Goal: Task Accomplishment & Management: Manage account settings

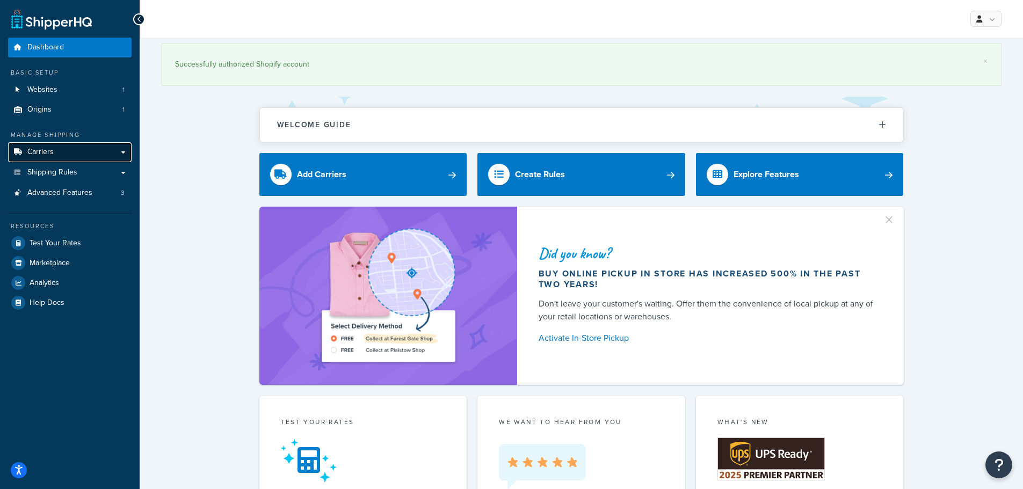
click at [85, 156] on link "Carriers" at bounding box center [70, 152] width 124 height 20
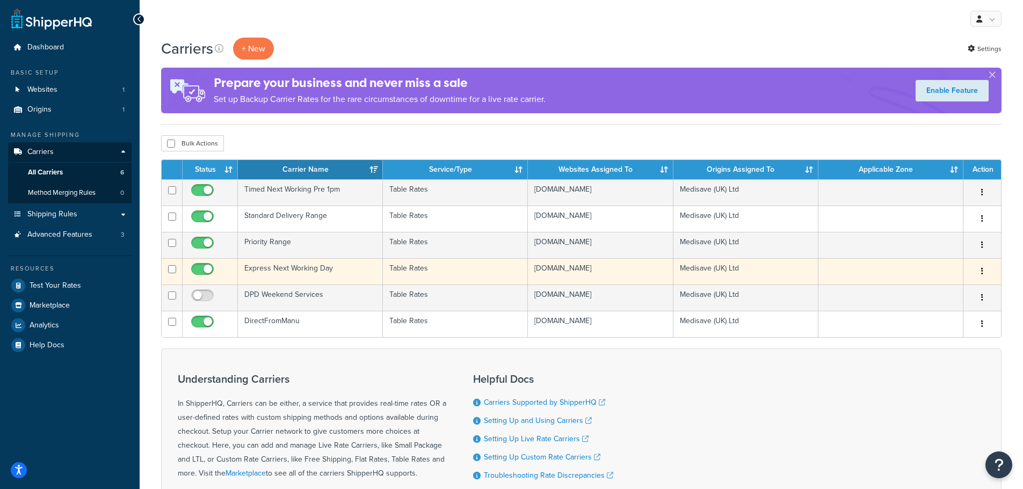
click at [314, 273] on td "Express Next Working Day" at bounding box center [310, 271] width 145 height 26
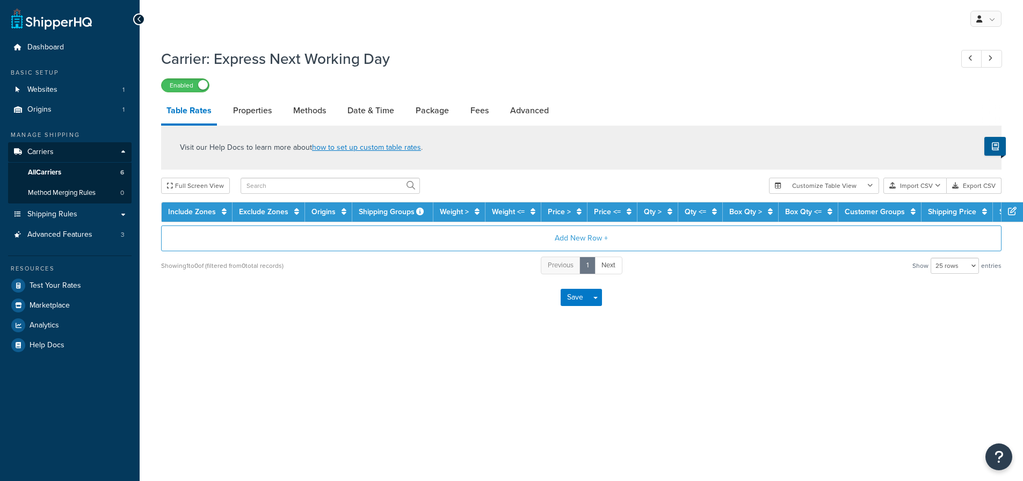
select select "25"
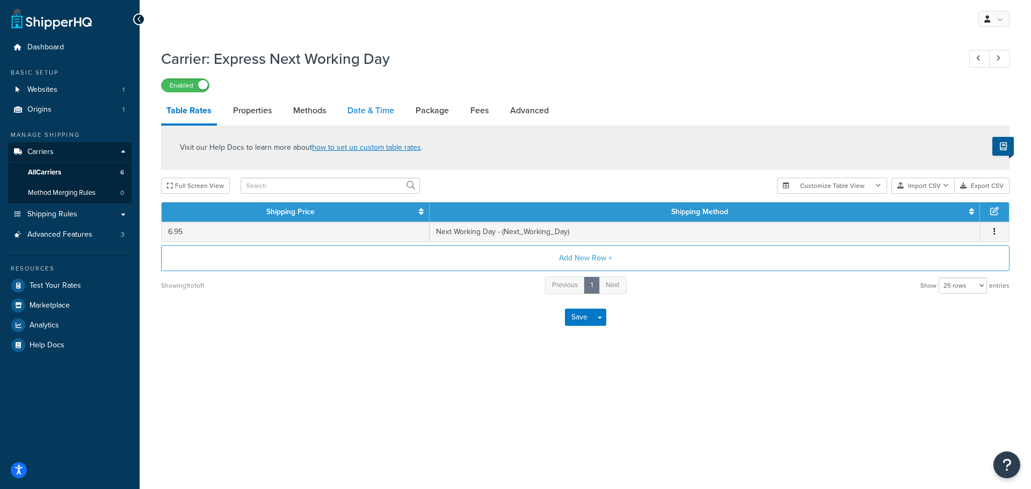
click at [366, 115] on link "Date & Time" at bounding box center [370, 111] width 57 height 26
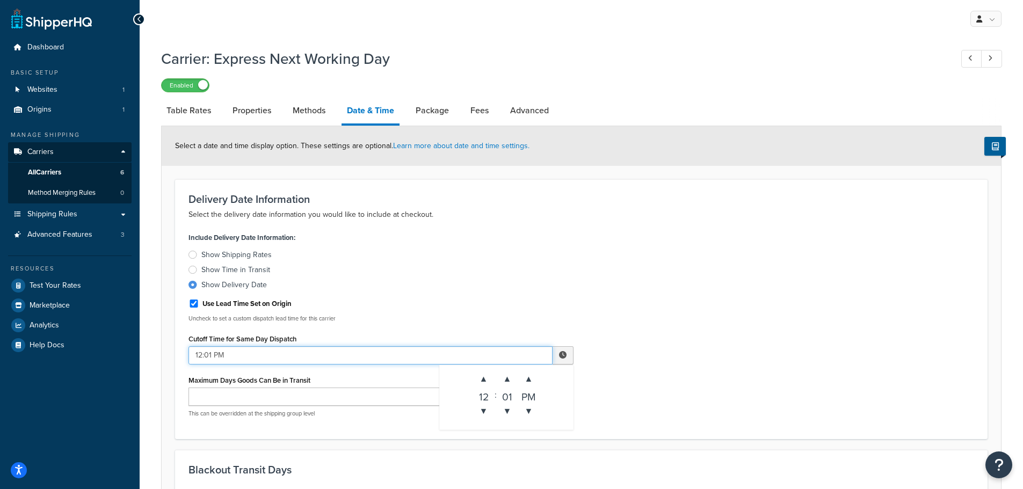
drag, startPoint x: 201, startPoint y: 354, endPoint x: 196, endPoint y: 356, distance: 5.5
click at [196, 356] on input "12:01 PM" at bounding box center [371, 355] width 364 height 18
drag, startPoint x: 205, startPoint y: 354, endPoint x: 237, endPoint y: 346, distance: 33.4
click at [205, 354] on input "7:01 PM" at bounding box center [371, 355] width 364 height 18
type input "7:31 PM"
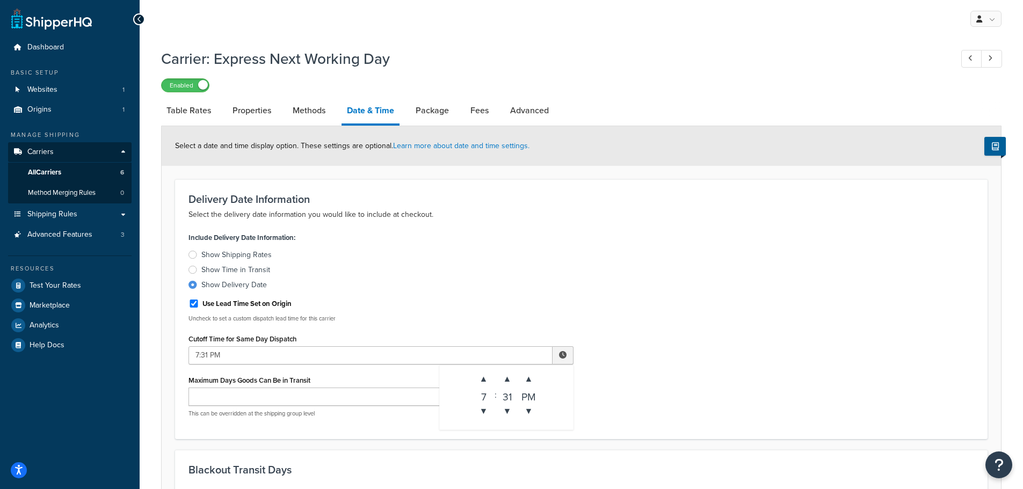
click at [503, 257] on label "Show Shipping Rates" at bounding box center [381, 255] width 385 height 11
click at [0, 0] on input "Show Shipping Rates" at bounding box center [0, 0] width 0 height 0
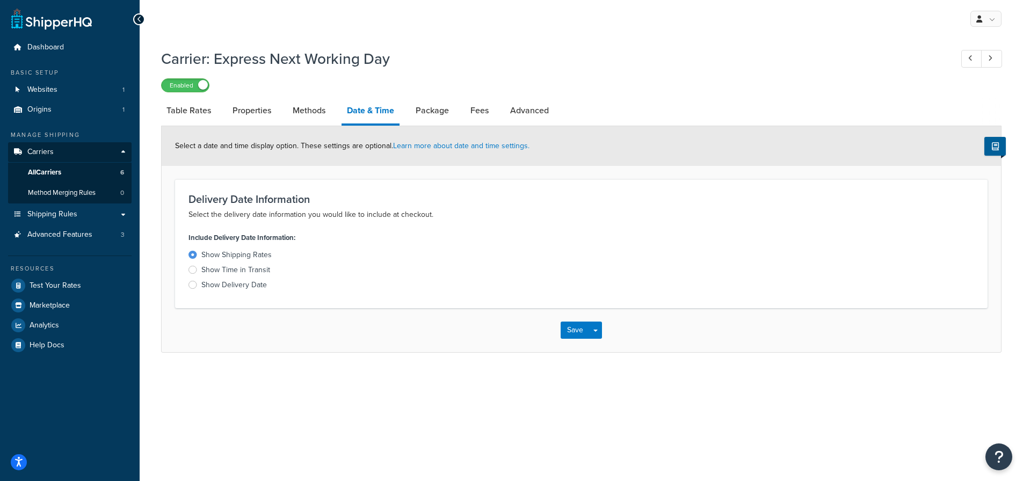
select select "25"
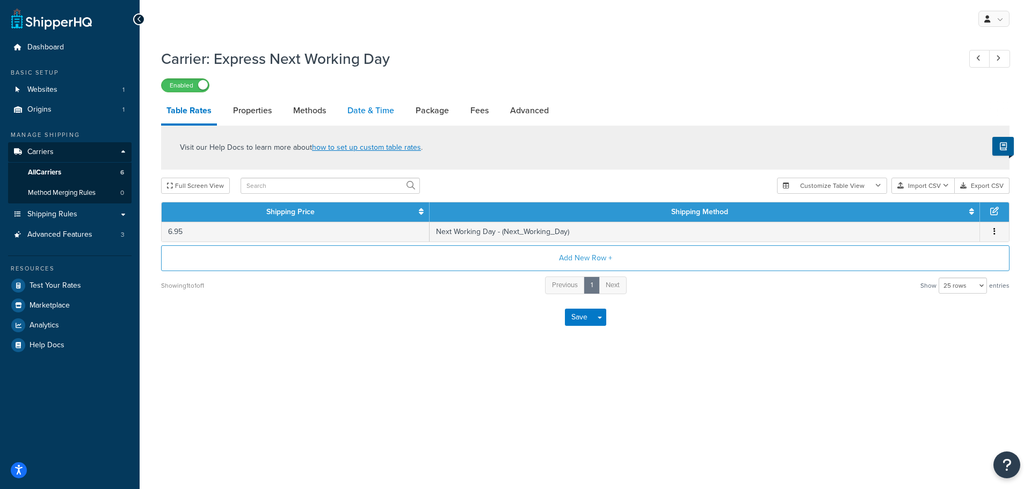
click at [349, 109] on link "Date & Time" at bounding box center [370, 111] width 57 height 26
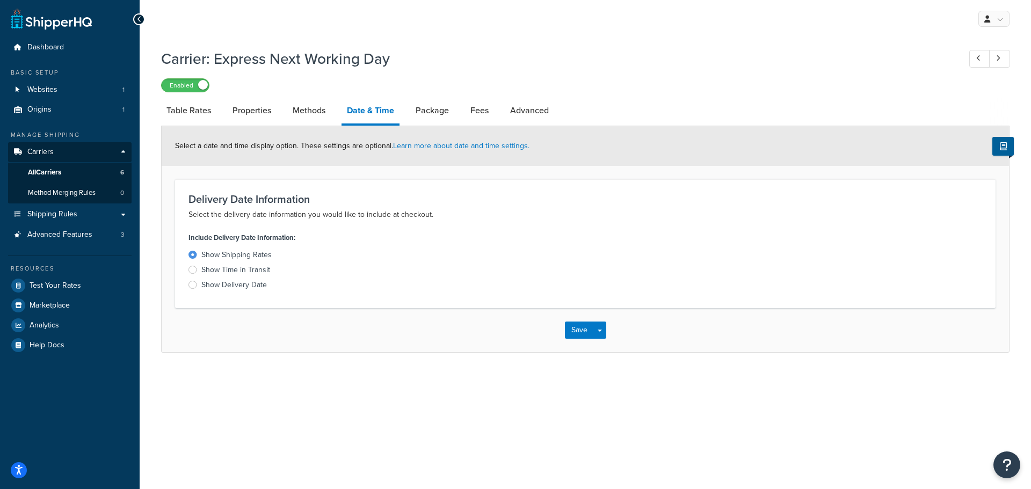
click at [209, 269] on div "Show Time in Transit" at bounding box center [235, 270] width 69 height 11
click at [0, 0] on input "Show Time in Transit" at bounding box center [0, 0] width 0 height 0
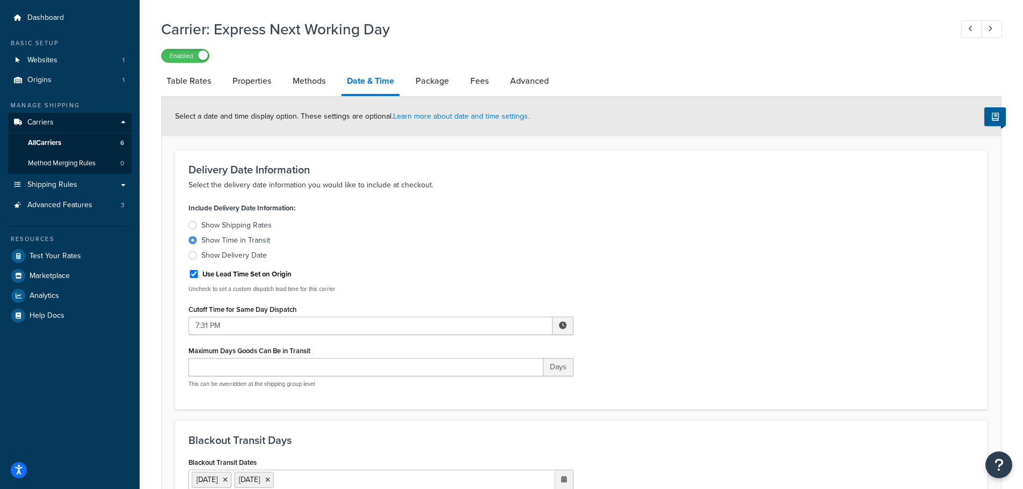
scroll to position [54, 0]
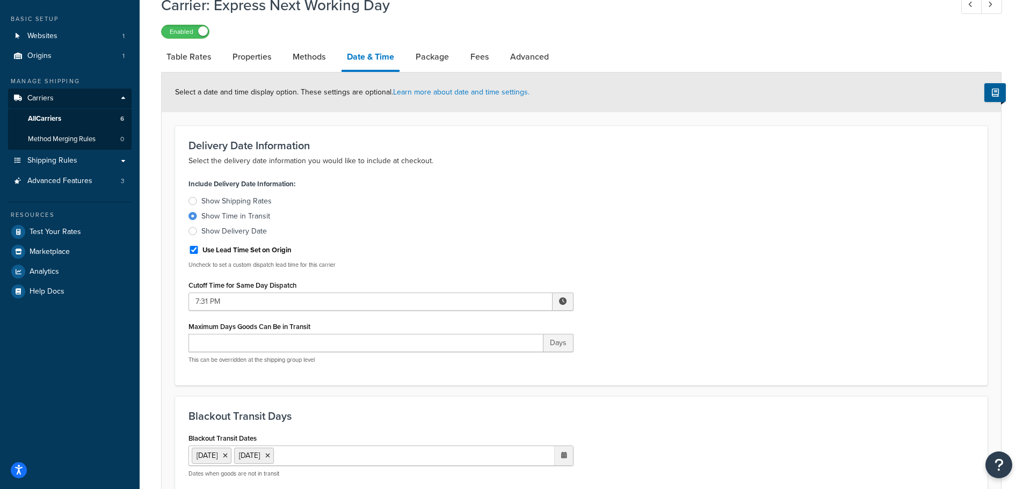
click at [194, 232] on div at bounding box center [193, 231] width 9 height 8
click at [0, 0] on input "Show Delivery Date" at bounding box center [0, 0] width 0 height 0
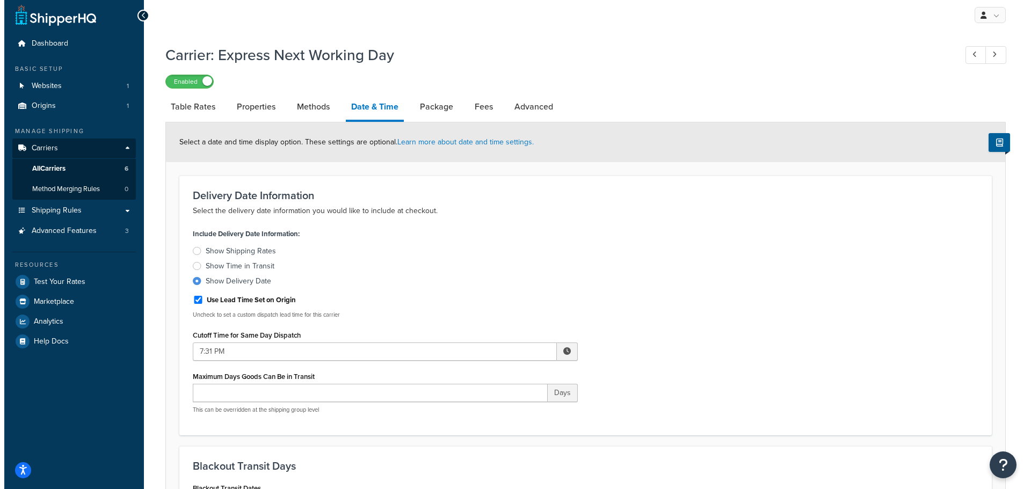
scroll to position [0, 0]
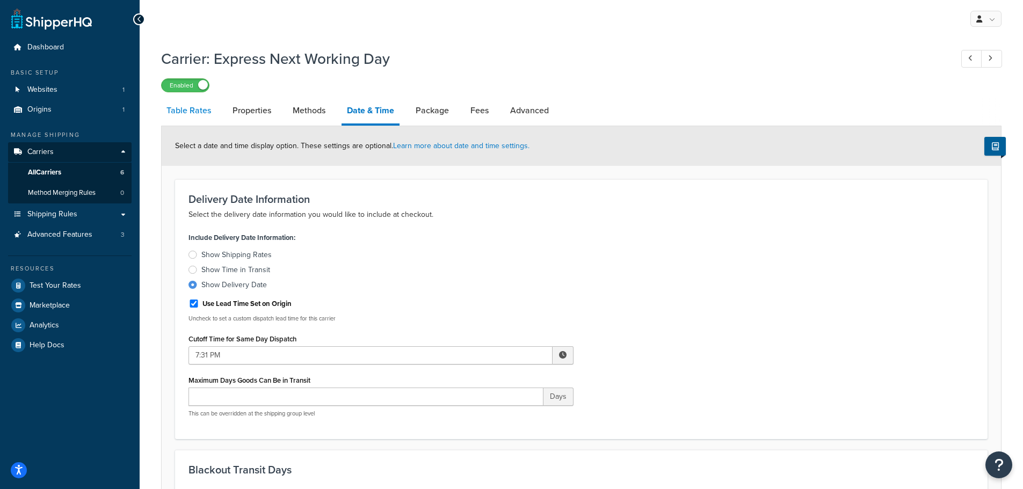
click at [200, 115] on link "Table Rates" at bounding box center [188, 111] width 55 height 26
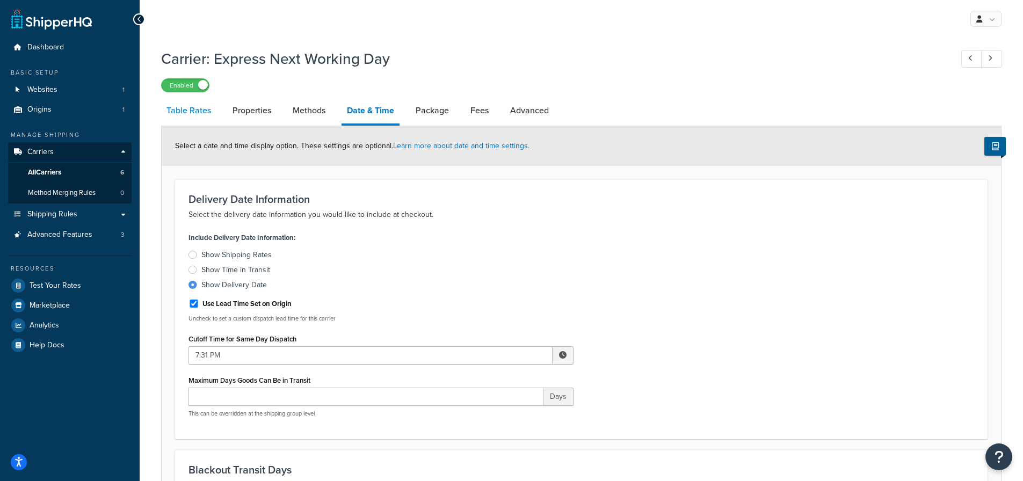
select select "25"
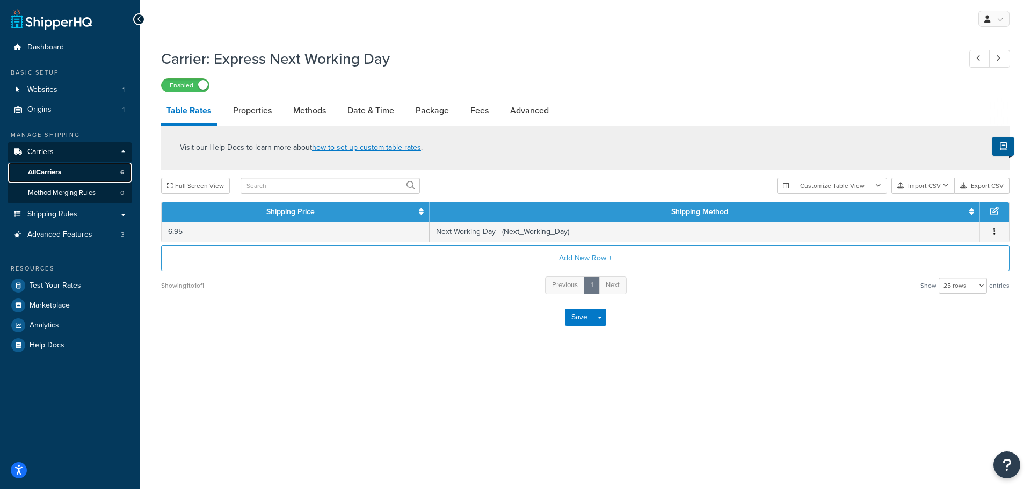
click at [60, 170] on span "All Carriers" at bounding box center [44, 172] width 33 height 9
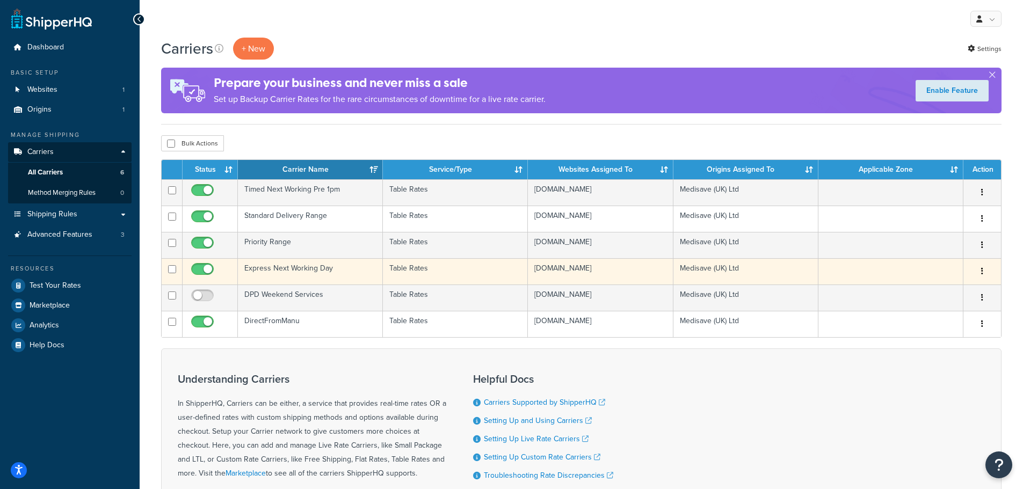
click at [302, 266] on td "Express Next Working Day" at bounding box center [310, 271] width 145 height 26
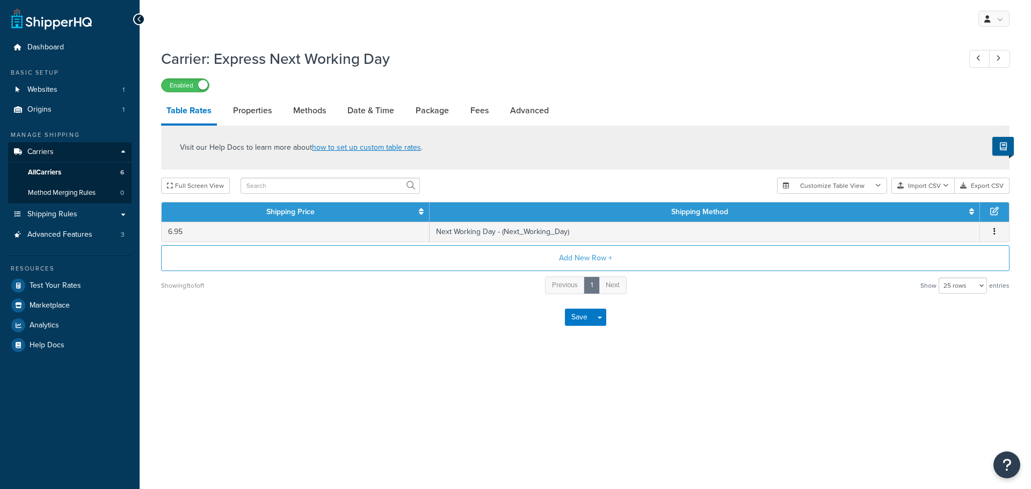
select select "25"
click at [392, 113] on link "Date & Time" at bounding box center [370, 111] width 57 height 26
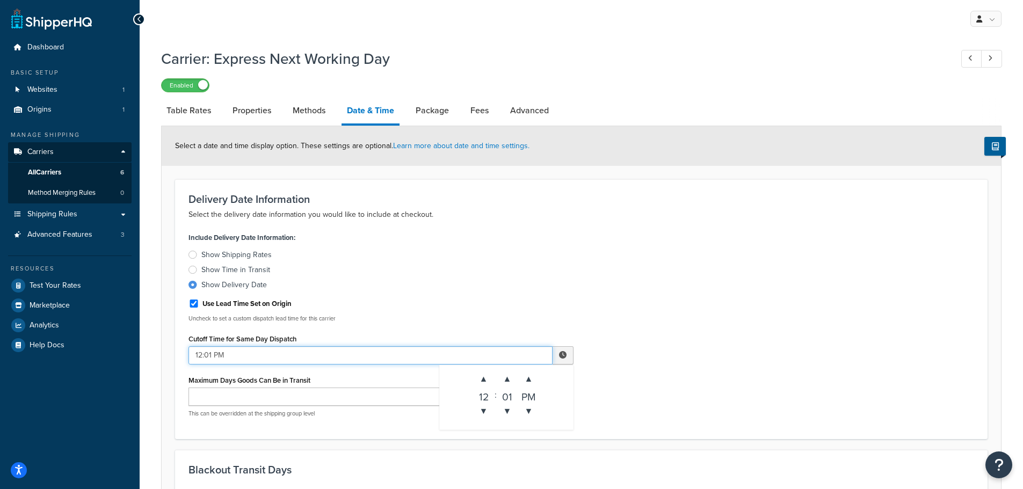
drag, startPoint x: 202, startPoint y: 354, endPoint x: 191, endPoint y: 356, distance: 10.8
click at [191, 356] on input "12:01 PM" at bounding box center [371, 355] width 364 height 18
click at [206, 354] on input "7:01 PM" at bounding box center [371, 355] width 364 height 18
type input "7:31 PM"
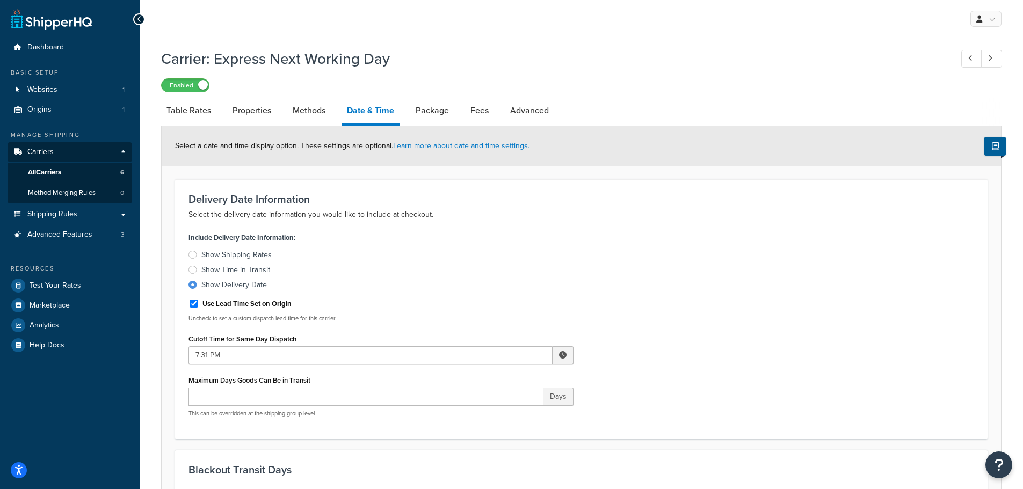
click at [652, 365] on div "Include Delivery Date Information: Show Shipping Rates Show Time in Transit Sho…" at bounding box center [581, 328] width 802 height 196
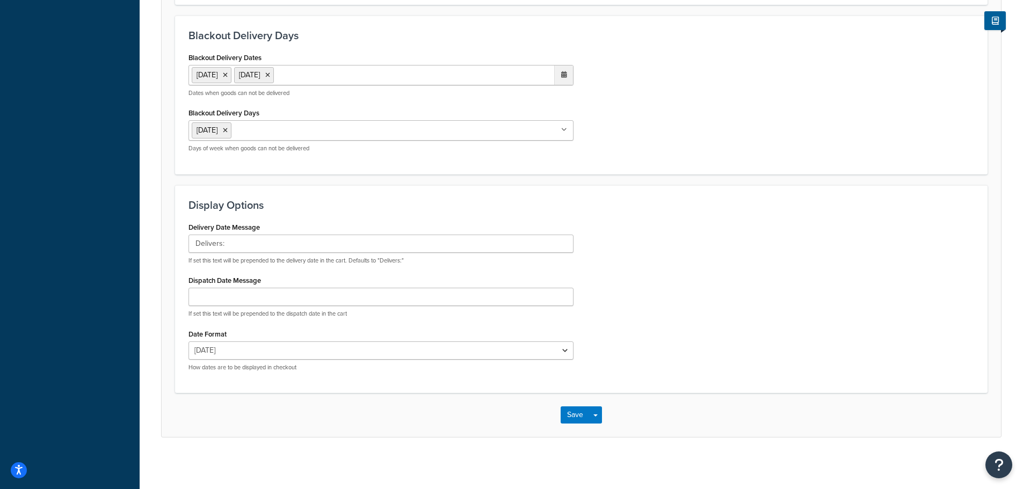
scroll to position [606, 0]
click at [567, 414] on button "Save" at bounding box center [575, 412] width 29 height 17
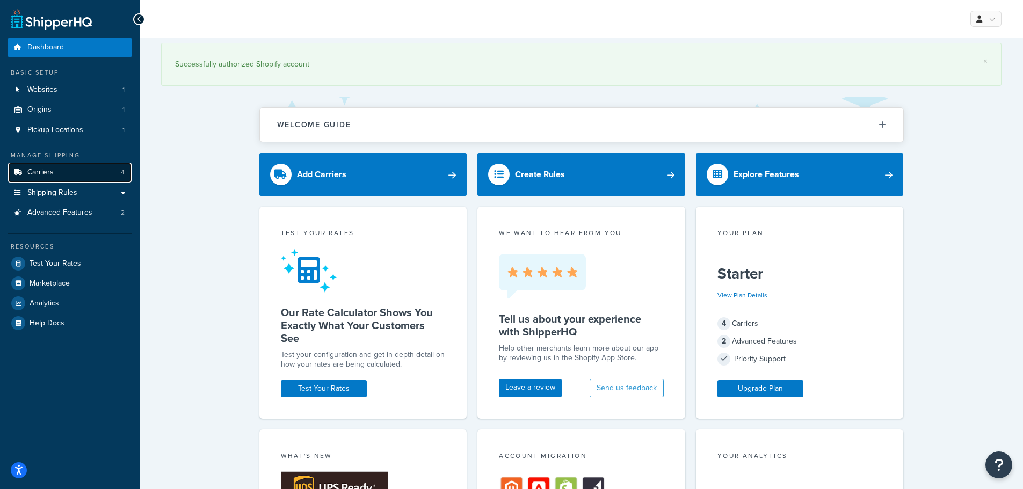
click at [46, 175] on span "Carriers" at bounding box center [40, 172] width 26 height 9
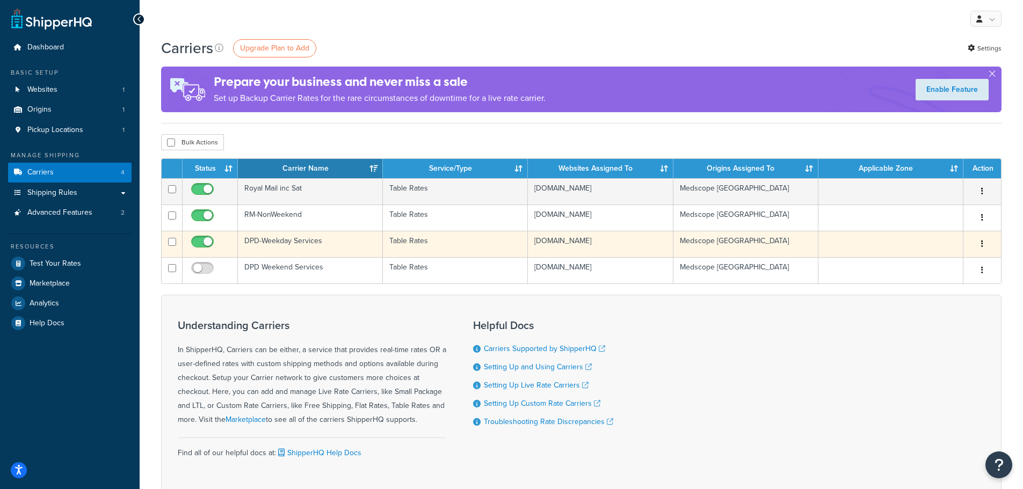
click at [332, 244] on td "DPD-Weekday Services" at bounding box center [310, 244] width 145 height 26
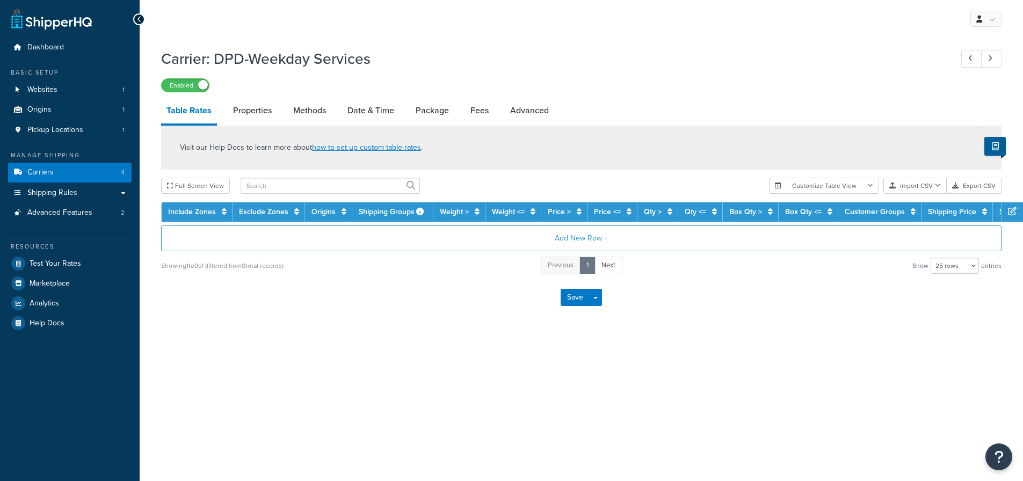
select select "25"
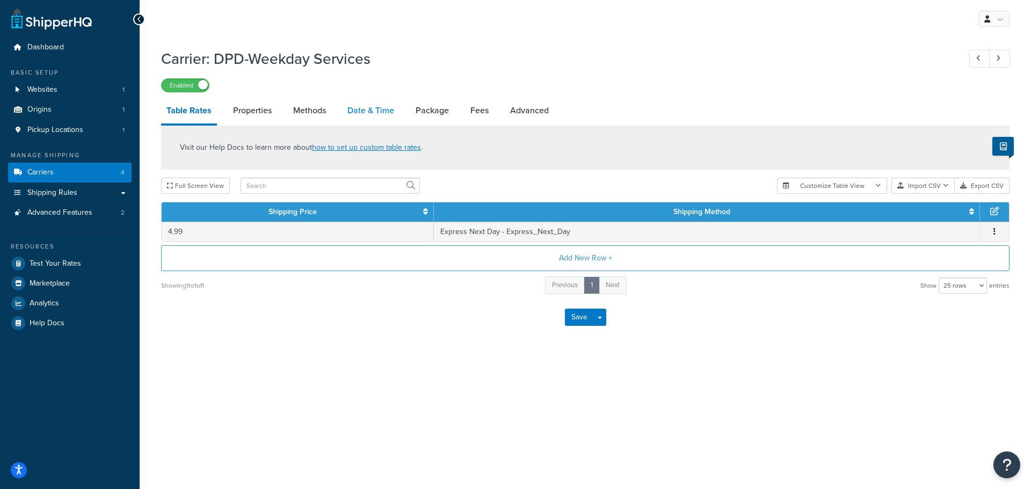
click at [373, 107] on link "Date & Time" at bounding box center [370, 111] width 57 height 26
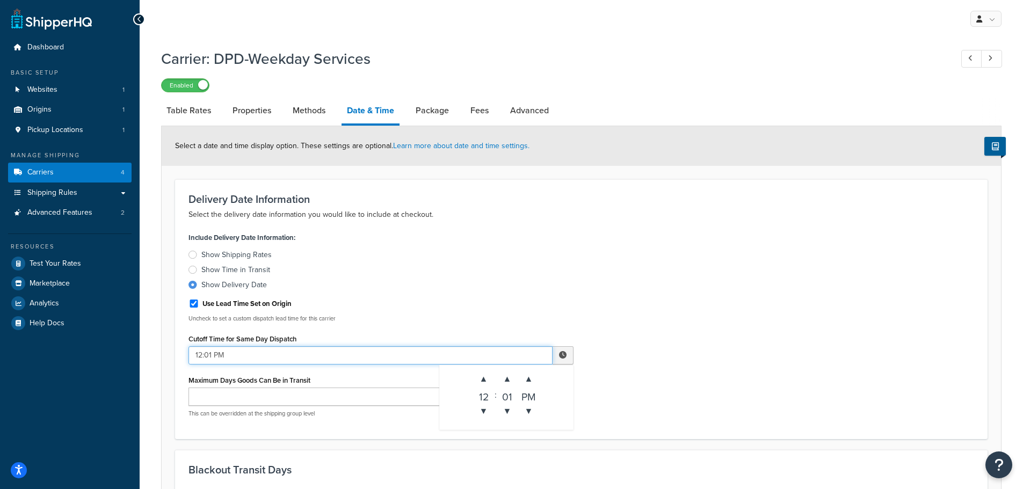
drag, startPoint x: 202, startPoint y: 354, endPoint x: 193, endPoint y: 353, distance: 8.7
click at [193, 353] on input "12:01 PM" at bounding box center [371, 355] width 364 height 18
click at [206, 355] on input "7:01 PM" at bounding box center [371, 355] width 364 height 18
type input "7:31 PM"
click at [645, 361] on div "Include Delivery Date Information: Show Shipping Rates Show Time in Transit Sho…" at bounding box center [581, 328] width 802 height 196
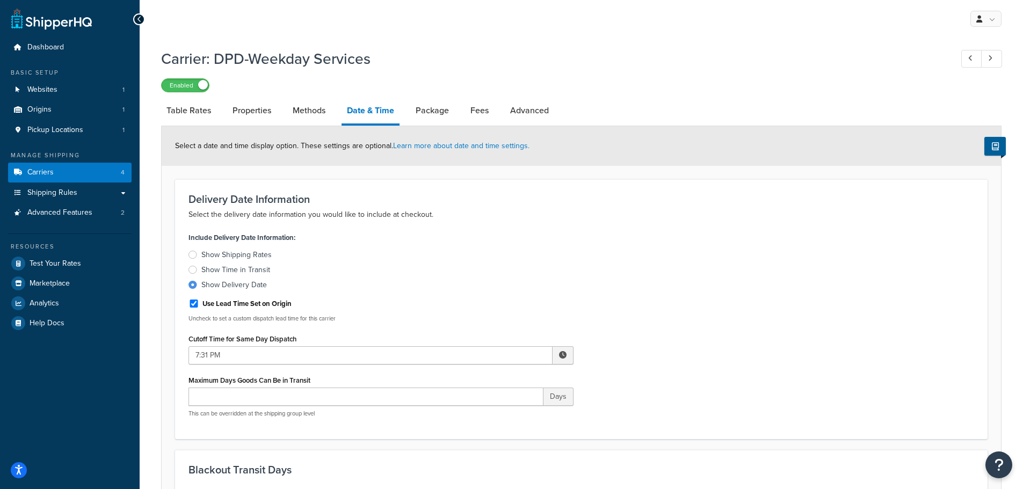
click at [627, 306] on div "Include Delivery Date Information: Show Shipping Rates Show Time in Transit Sho…" at bounding box center [581, 328] width 802 height 196
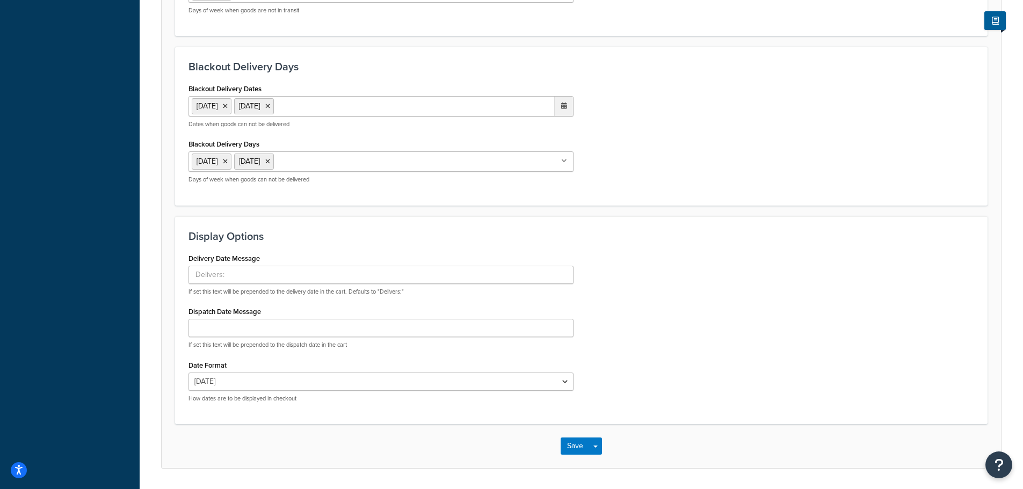
scroll to position [606, 0]
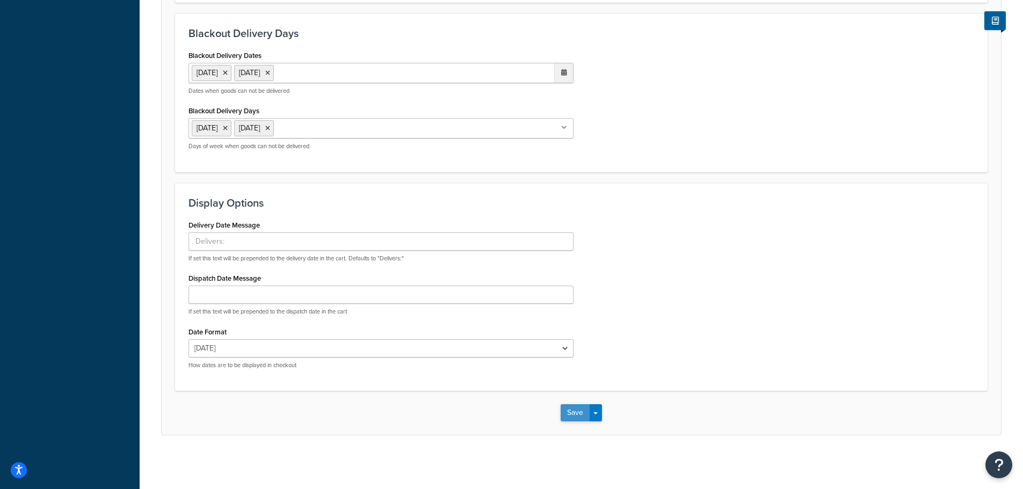
click at [570, 414] on button "Save" at bounding box center [575, 412] width 29 height 17
